Goal: Complete application form

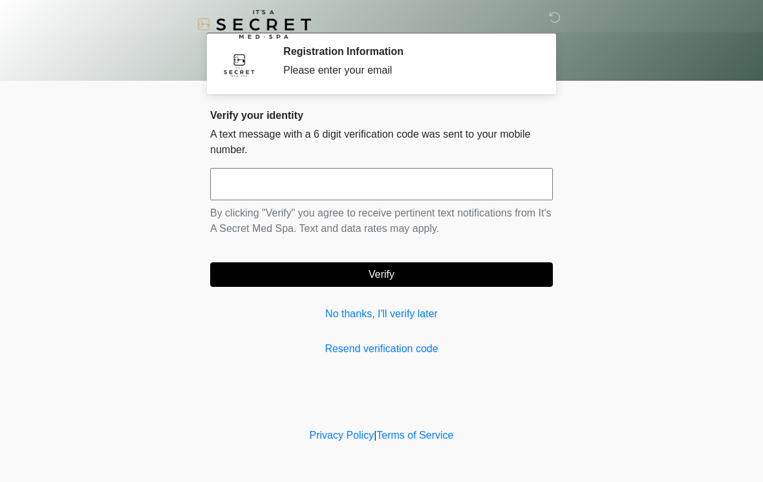
click at [299, 191] on input "text" at bounding box center [381, 184] width 343 height 32
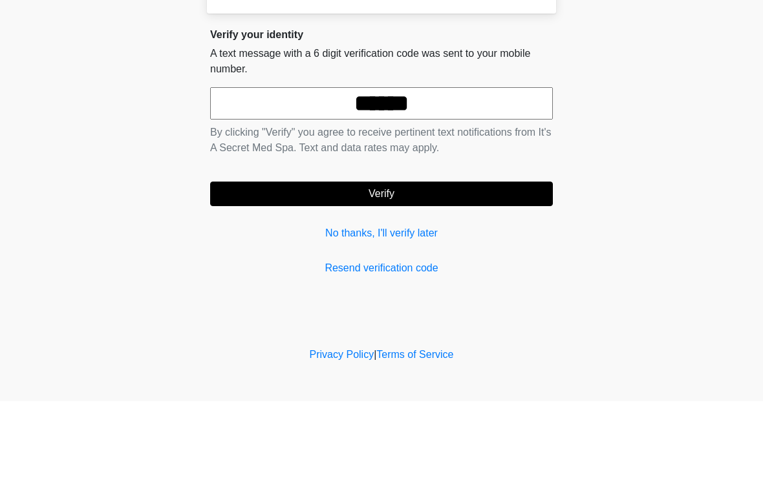
type input "******"
click at [405, 263] on button "Verify" at bounding box center [381, 275] width 343 height 25
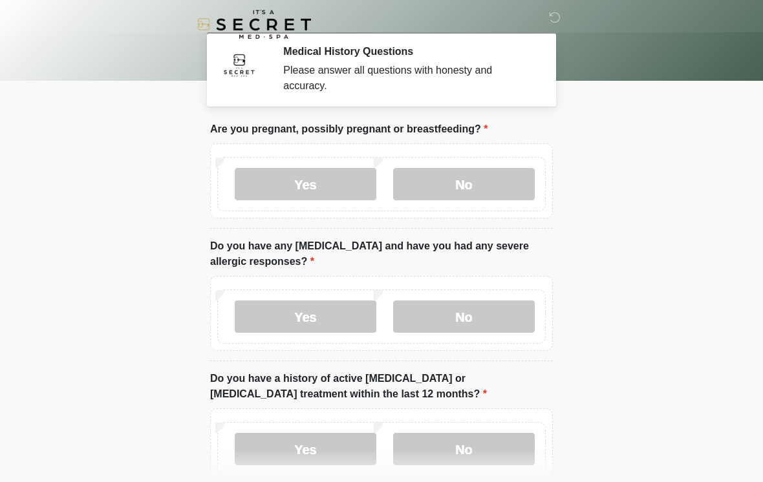
click at [469, 182] on label "No" at bounding box center [464, 184] width 142 height 32
click at [461, 325] on label "No" at bounding box center [464, 317] width 142 height 32
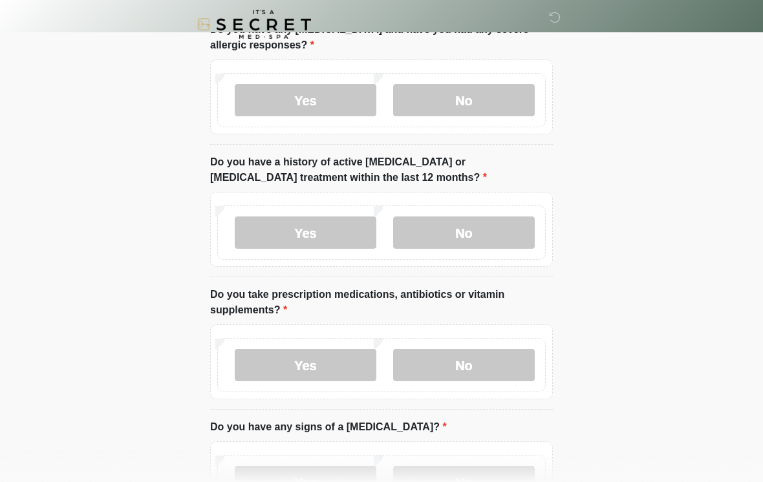
scroll to position [222, 0]
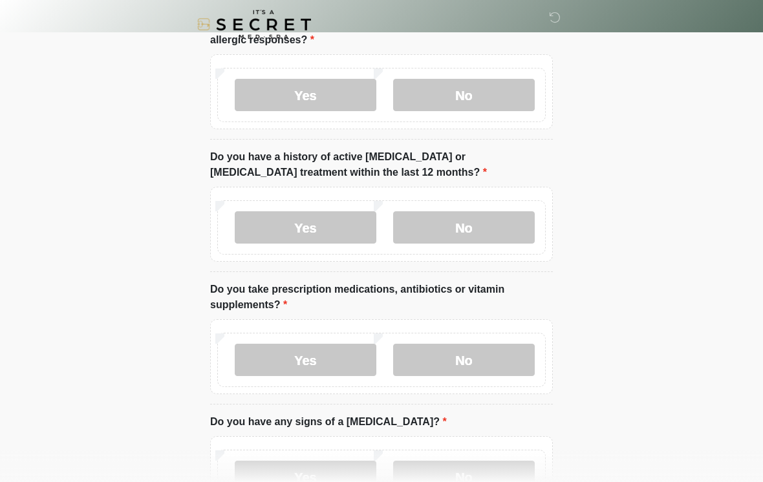
click at [473, 230] on label "No" at bounding box center [464, 227] width 142 height 32
click at [482, 361] on label "No" at bounding box center [464, 360] width 142 height 32
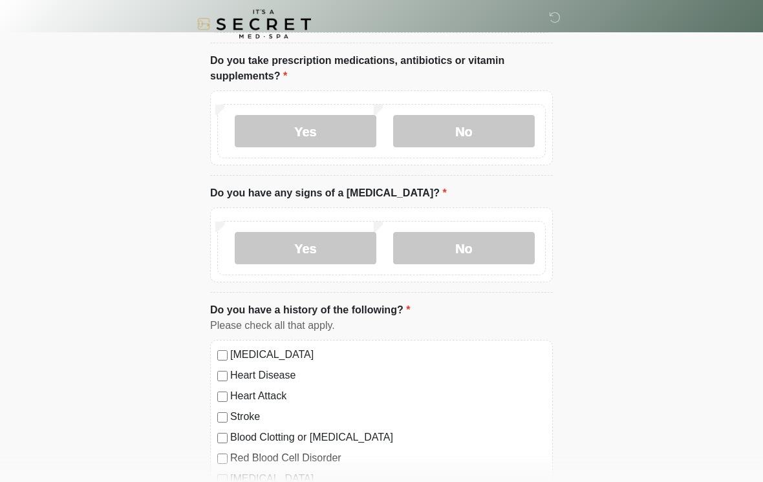
scroll to position [457, 0]
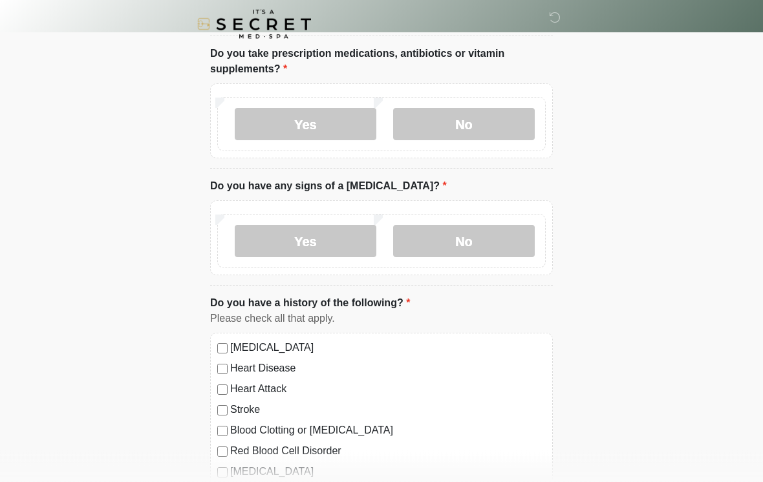
click at [475, 250] on label "No" at bounding box center [464, 242] width 142 height 32
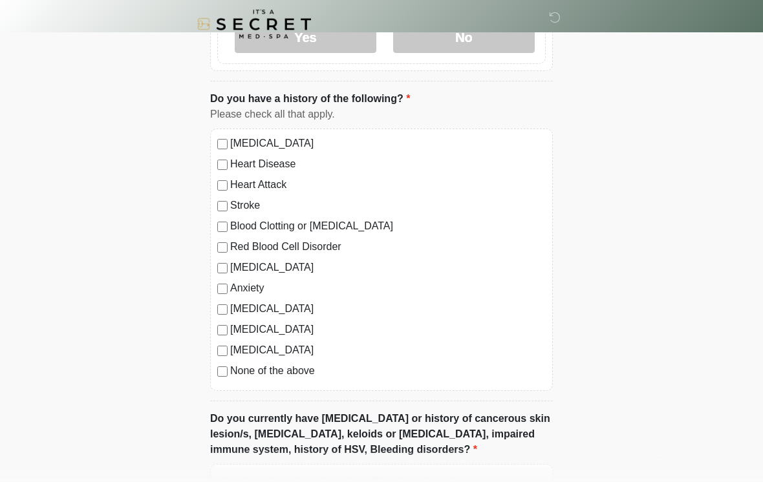
scroll to position [662, 0]
click at [215, 381] on div "[MEDICAL_DATA] Heart Disease Heart Attack Stroke Blood Clotting or [MEDICAL_DAT…" at bounding box center [381, 260] width 343 height 263
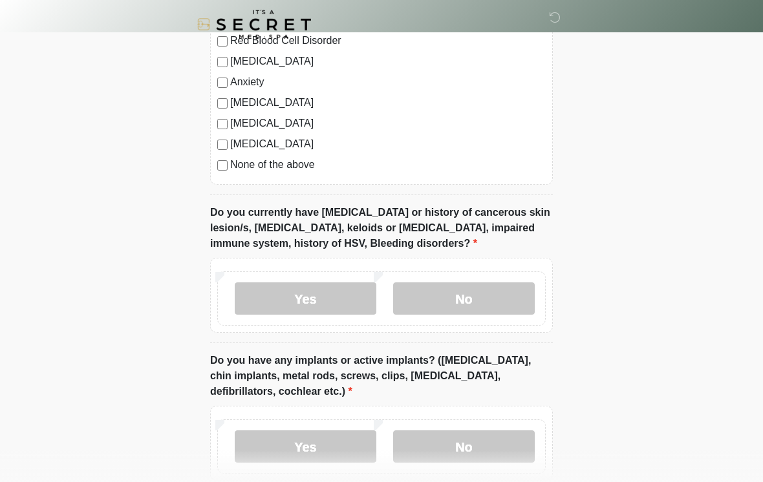
scroll to position [868, 0]
click at [466, 301] on label "No" at bounding box center [464, 299] width 142 height 32
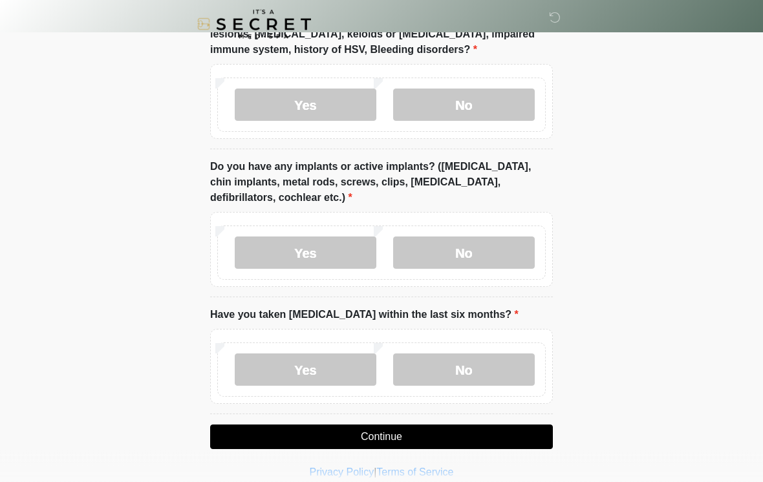
scroll to position [1062, 0]
click at [308, 248] on label "Yes" at bounding box center [306, 253] width 142 height 32
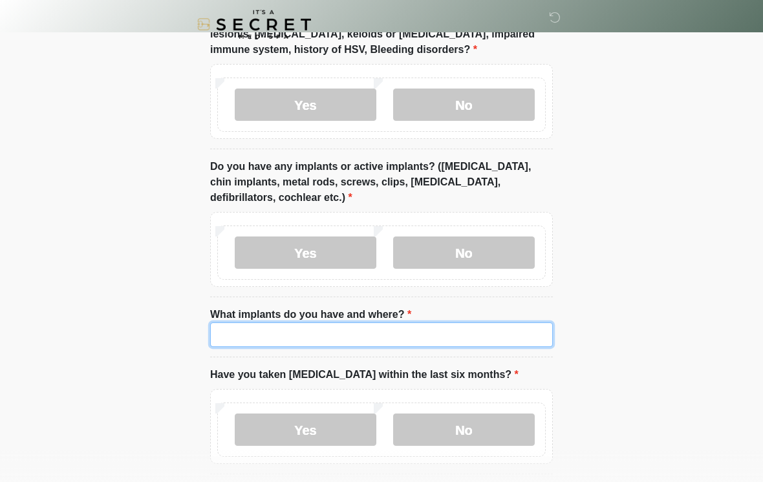
click at [279, 334] on input "What implants do you have and where?" at bounding box center [381, 335] width 343 height 25
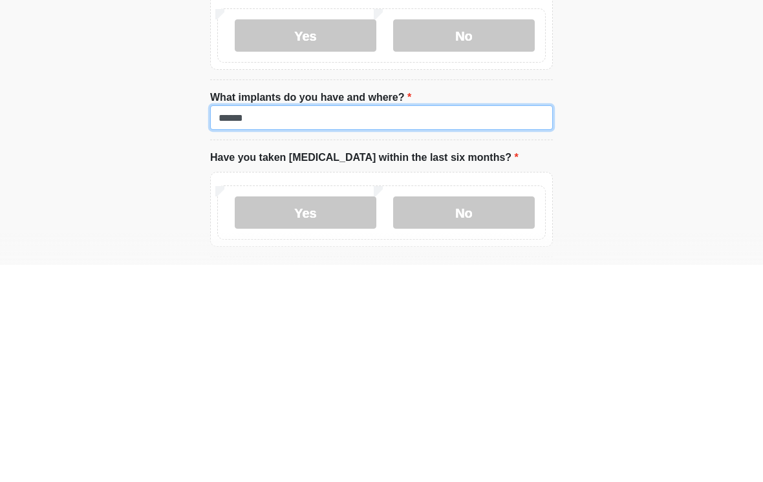
type input "******"
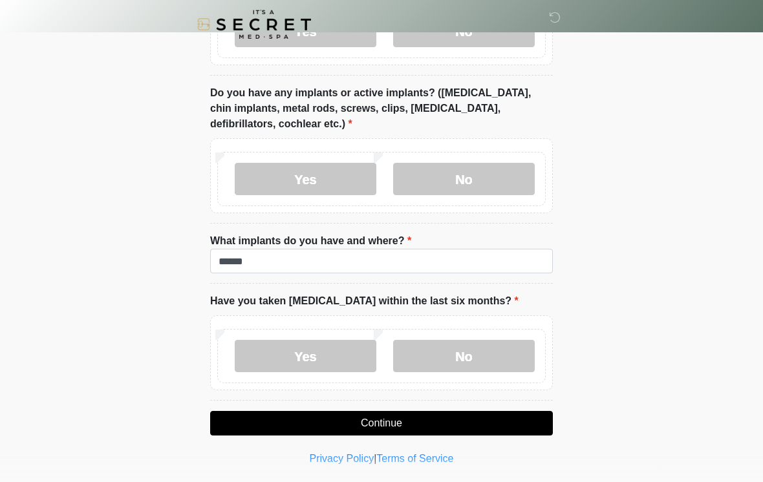
click at [468, 363] on label "No" at bounding box center [464, 356] width 142 height 32
click at [417, 426] on button "Continue" at bounding box center [381, 423] width 343 height 25
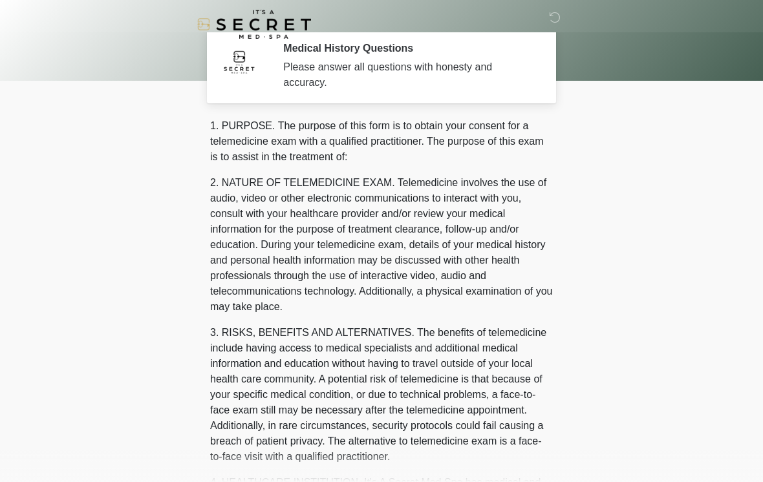
scroll to position [0, 0]
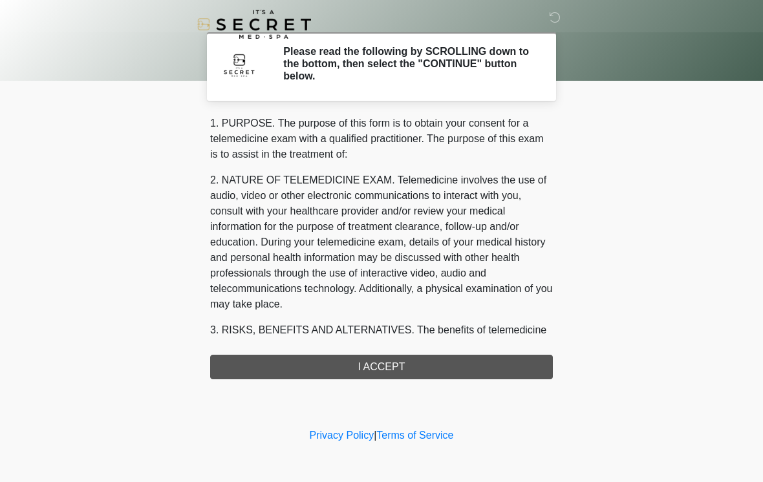
click at [403, 366] on div "1. PURPOSE. The purpose of this form is to obtain your consent for a telemedici…" at bounding box center [381, 248] width 343 height 264
click at [414, 372] on div "1. PURPOSE. The purpose of this form is to obtain your consent for a telemedici…" at bounding box center [381, 248] width 343 height 264
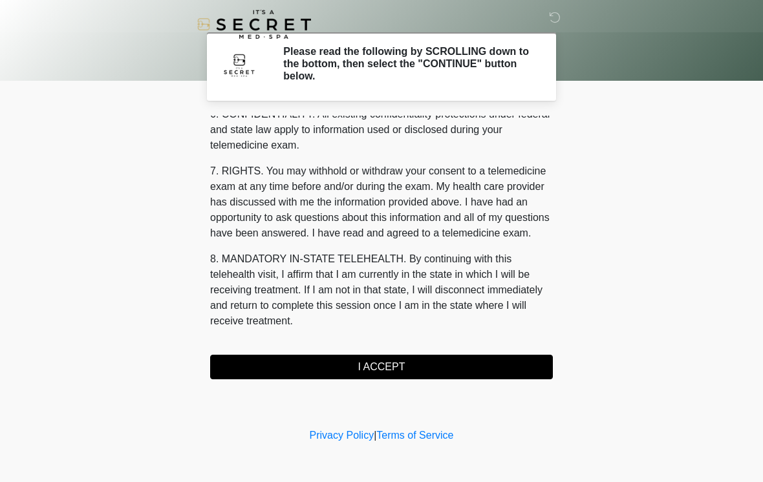
scroll to position [526, 0]
click at [390, 372] on button "I ACCEPT" at bounding box center [381, 367] width 343 height 25
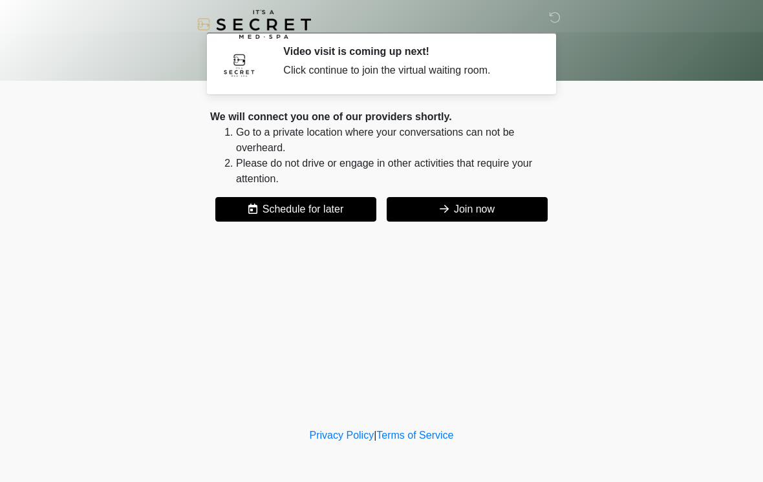
click at [473, 210] on button "Join now" at bounding box center [467, 209] width 161 height 25
